Goal: Information Seeking & Learning: Learn about a topic

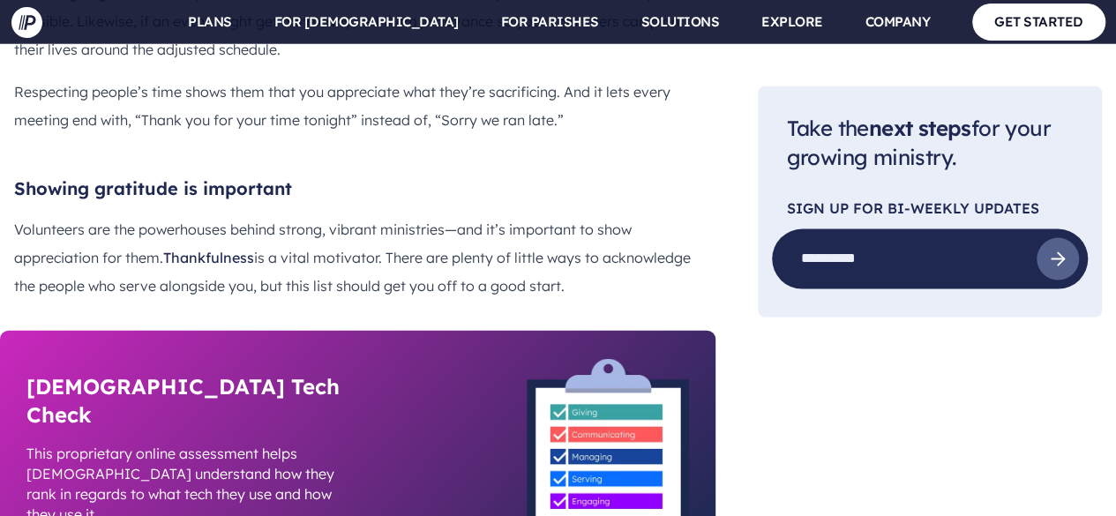
scroll to position [15232, 0]
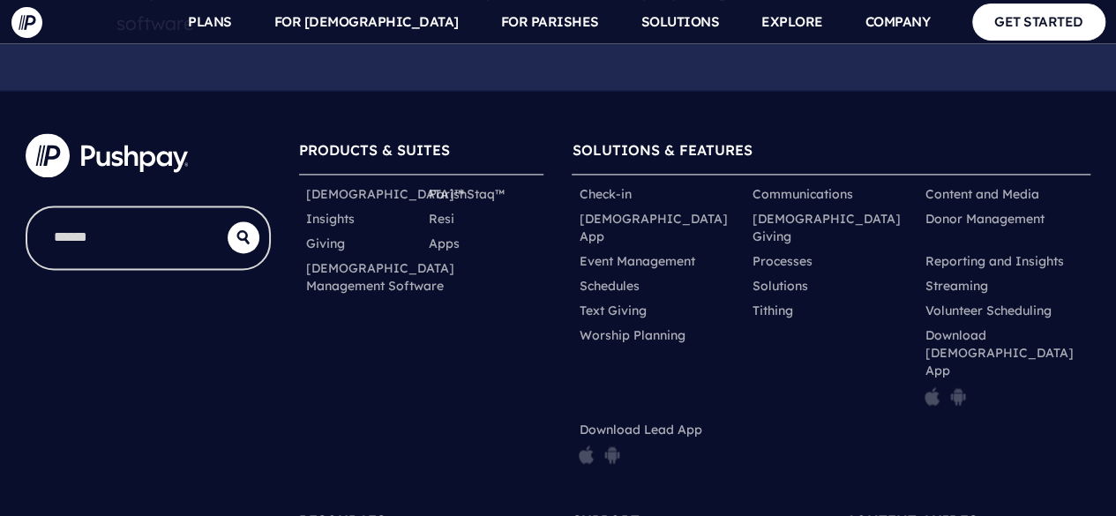
scroll to position [1264, 0]
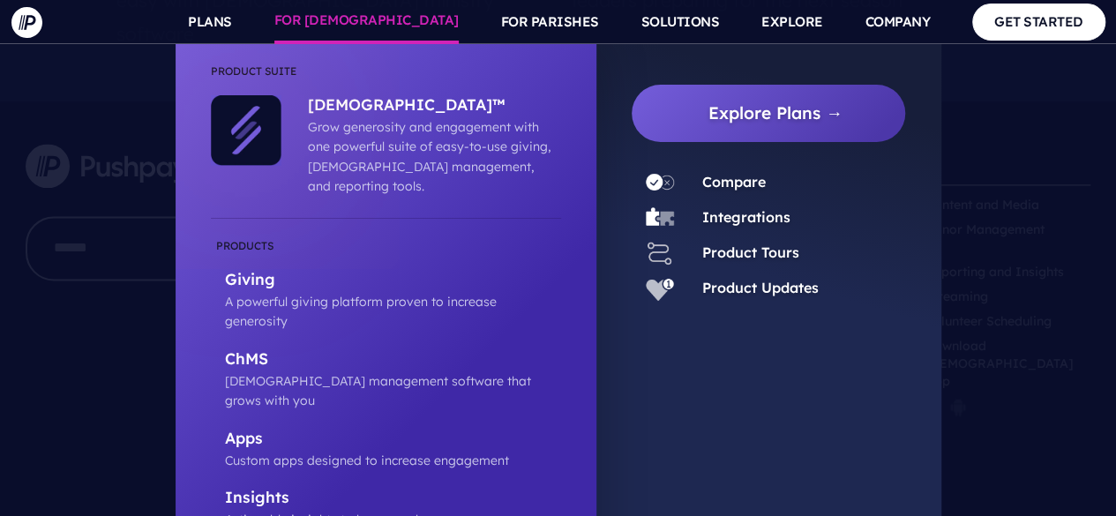
click at [448, 25] on link "FOR [DEMOGRAPHIC_DATA]" at bounding box center [366, 22] width 184 height 44
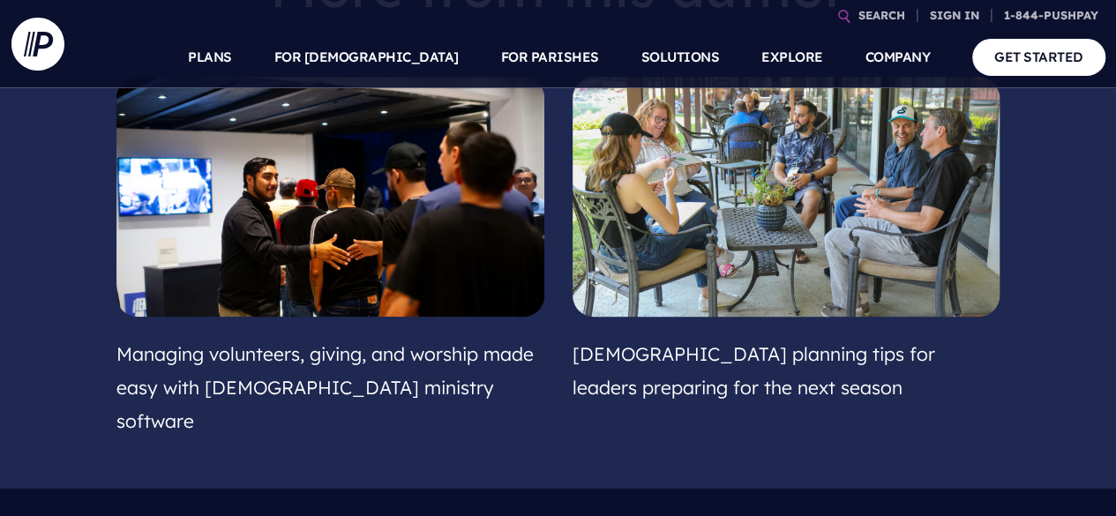
scroll to position [829, 0]
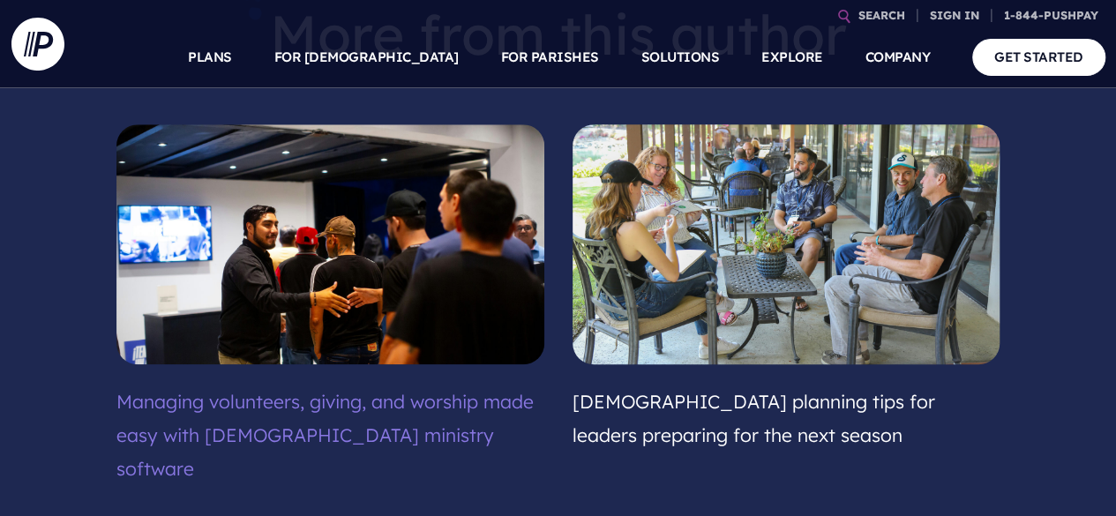
click at [277, 390] on link "Managing volunteers, giving, and worship made easy with [DEMOGRAPHIC_DATA] mini…" at bounding box center [324, 435] width 417 height 90
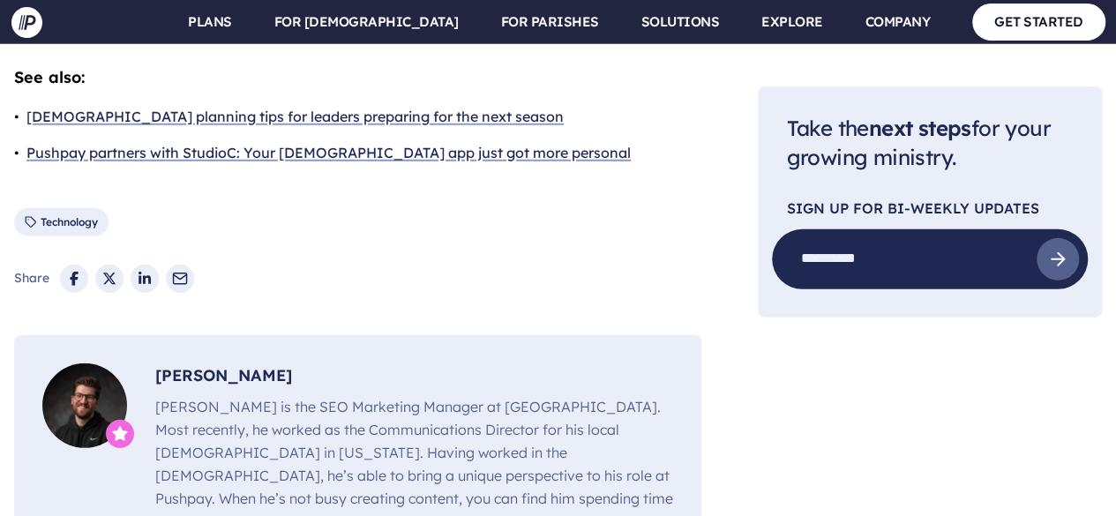
scroll to position [5811, 0]
